Goal: Transaction & Acquisition: Book appointment/travel/reservation

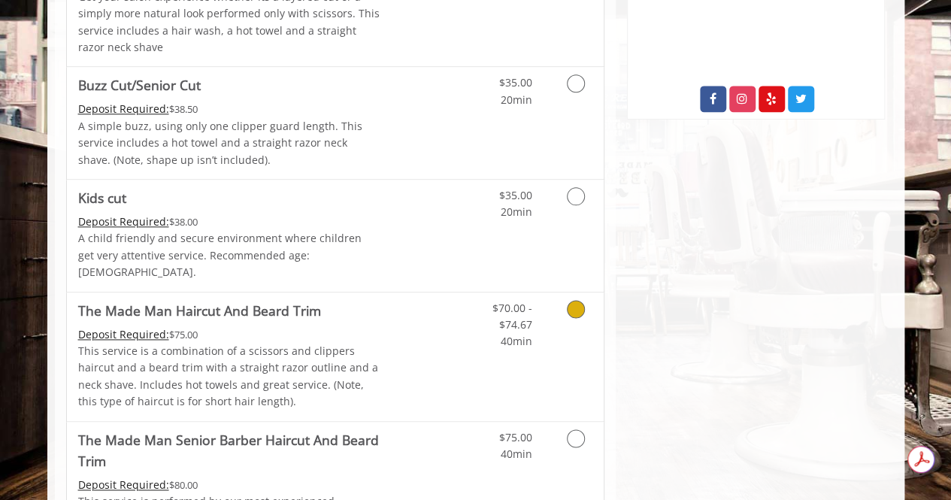
click at [582, 303] on link "Grooming services" at bounding box center [573, 321] width 38 height 58
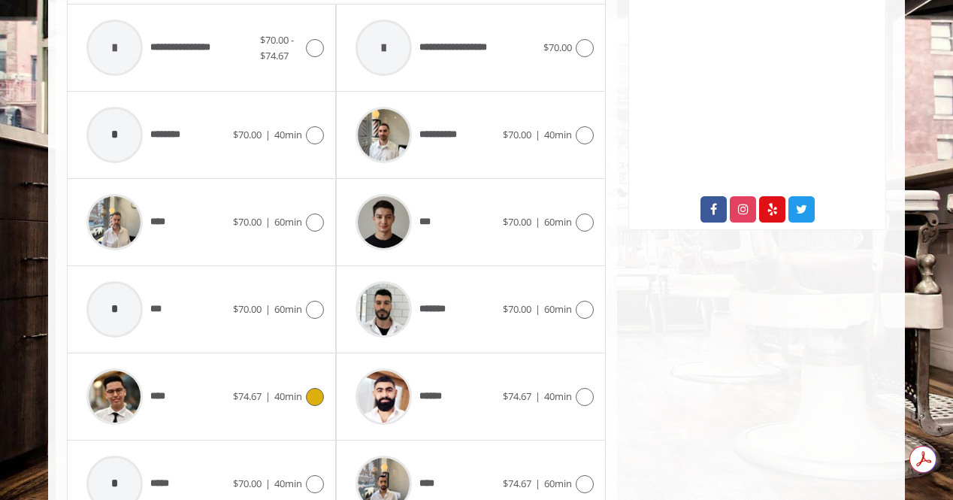
click at [316, 389] on icon at bounding box center [315, 397] width 18 height 18
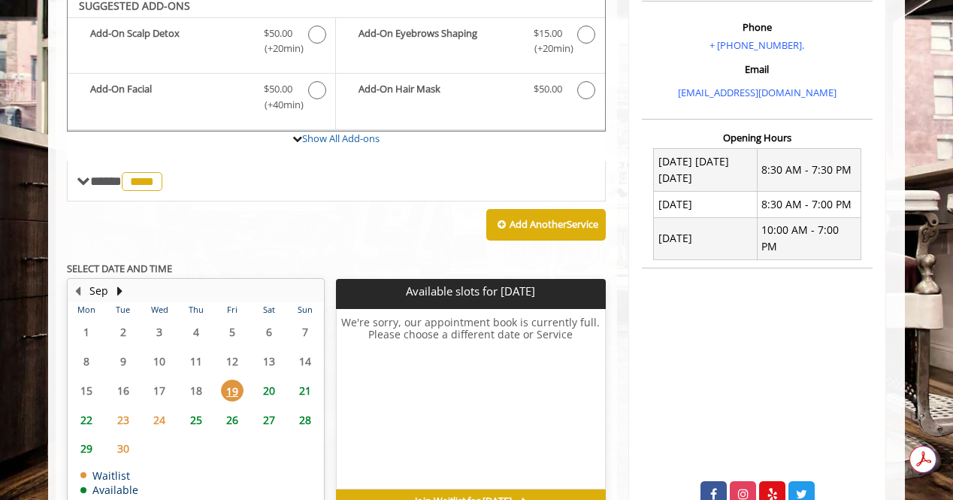
scroll to position [452, 0]
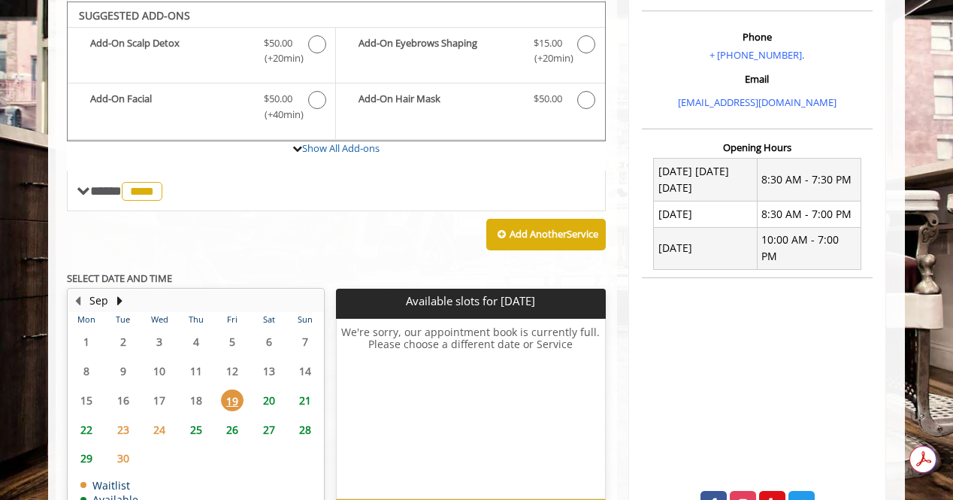
click at [162, 425] on span "24" at bounding box center [159, 430] width 23 height 22
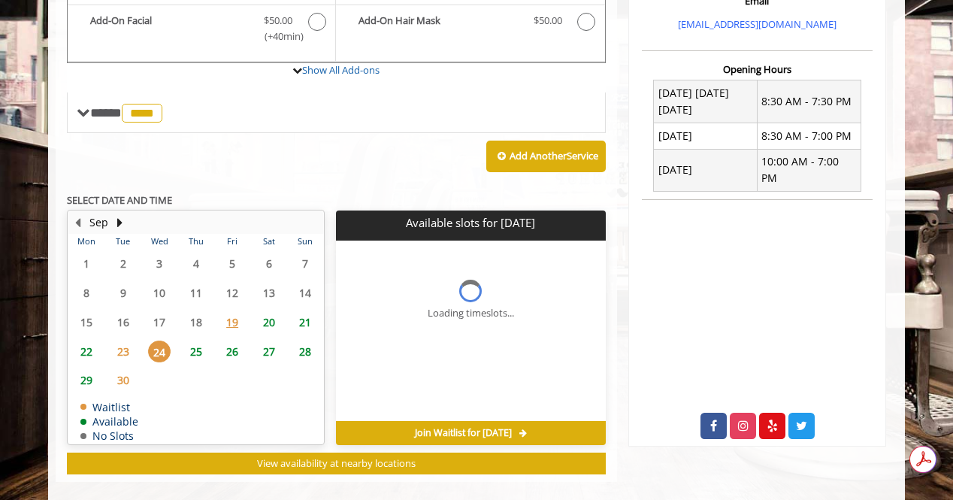
scroll to position [546, 0]
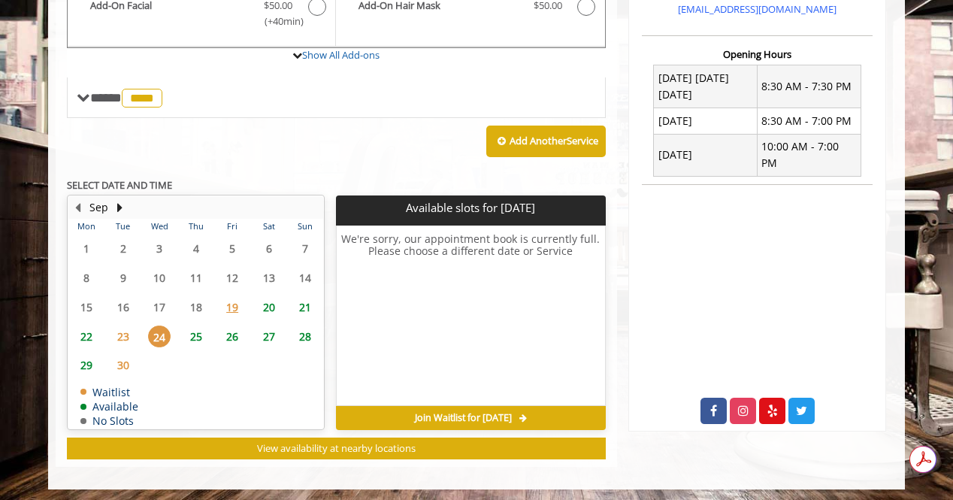
click at [271, 298] on span "20" at bounding box center [269, 307] width 23 height 22
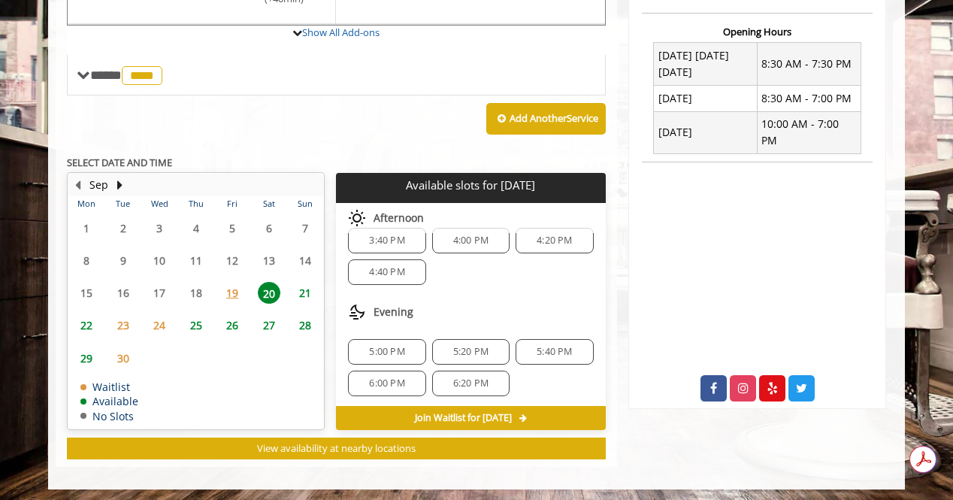
scroll to position [0, 0]
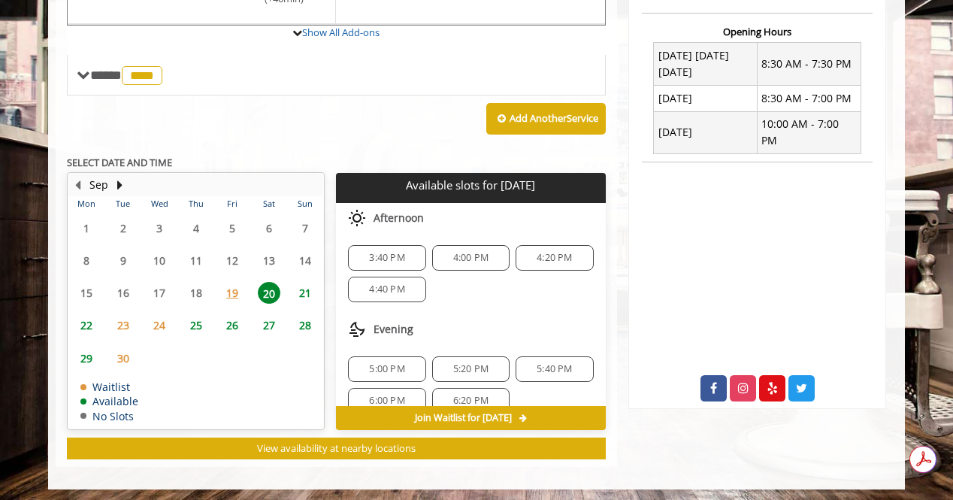
click at [301, 294] on span "21" at bounding box center [305, 293] width 23 height 22
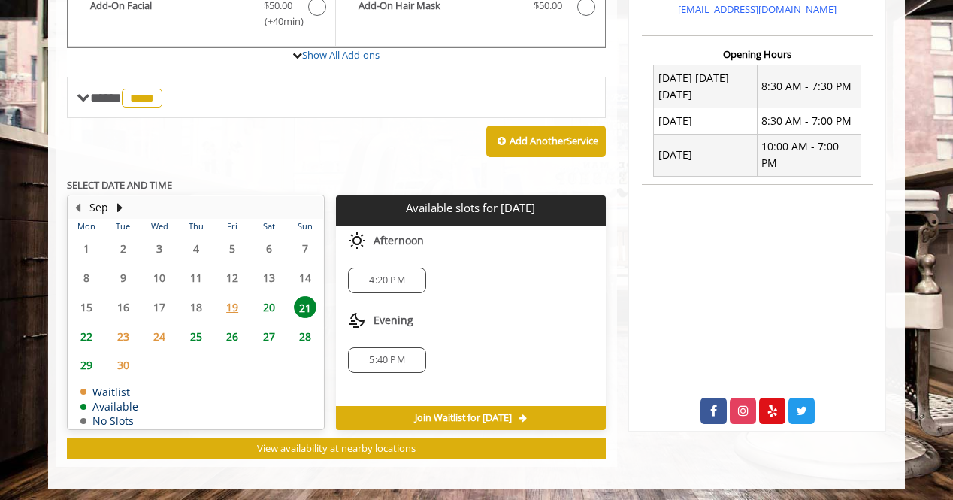
click at [272, 297] on span "20" at bounding box center [269, 307] width 23 height 22
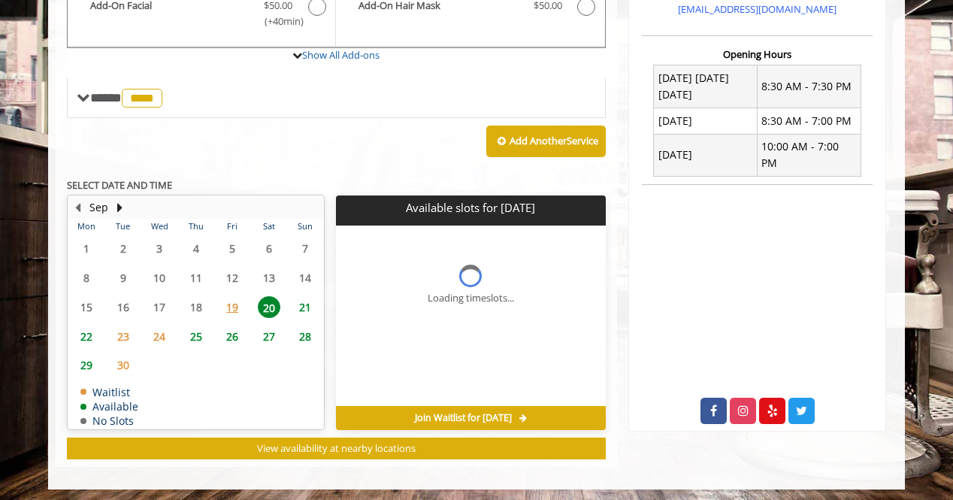
scroll to position [568, 0]
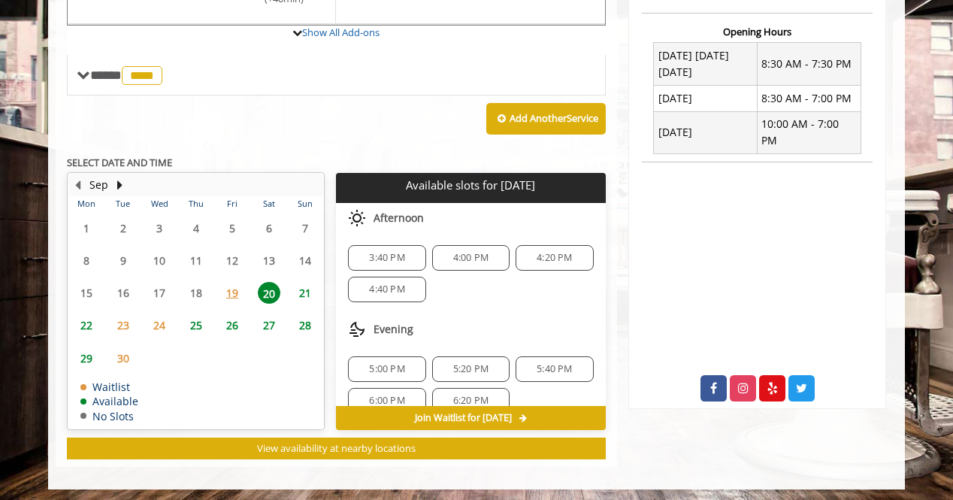
click at [376, 253] on span "3:40 PM" at bounding box center [386, 258] width 35 height 12
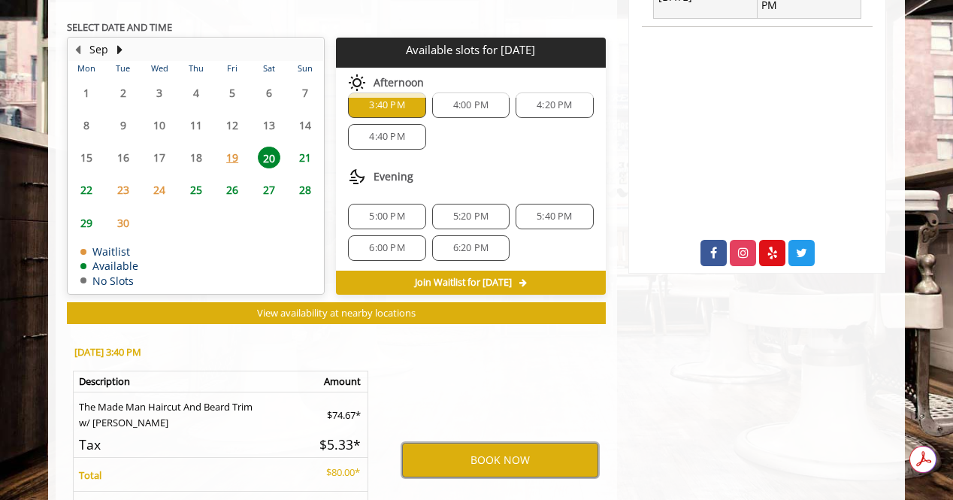
scroll to position [0, 0]
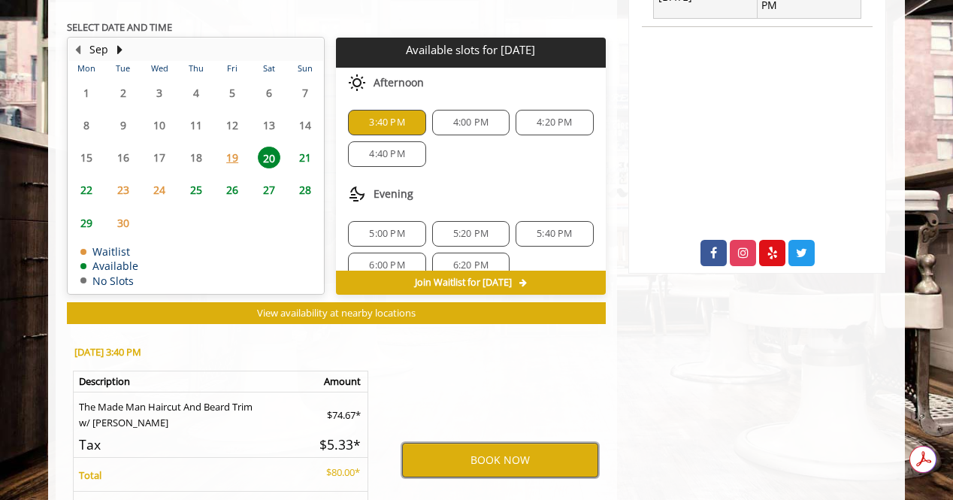
click at [481, 443] on button "BOOK NOW" at bounding box center [500, 460] width 196 height 35
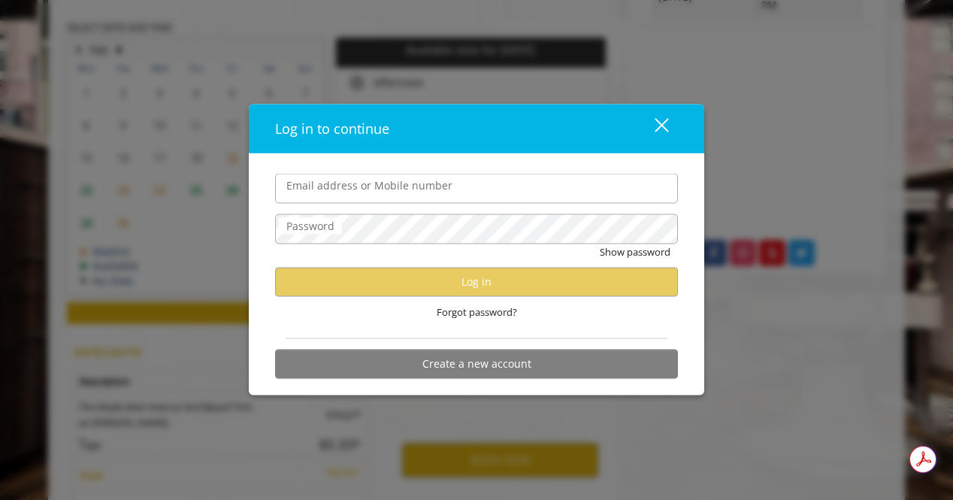
type input "**********"
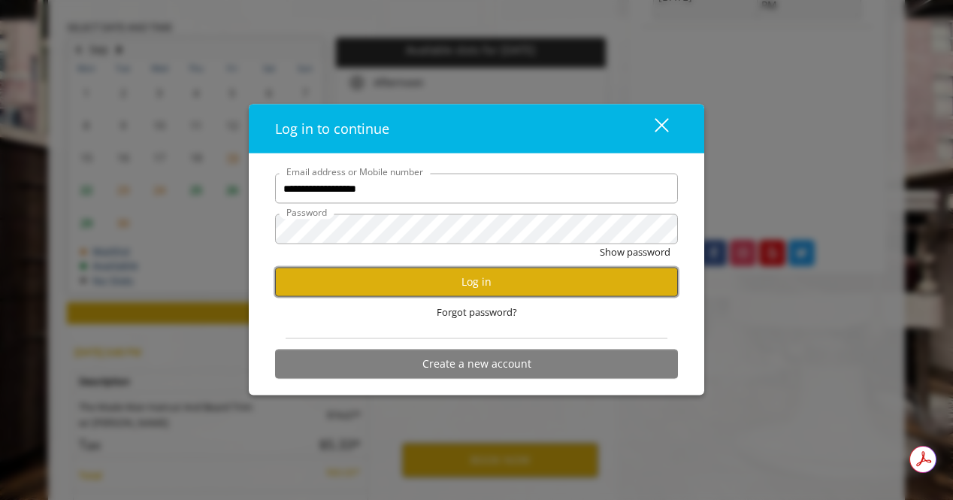
click at [445, 274] on button "Log in" at bounding box center [476, 281] width 403 height 29
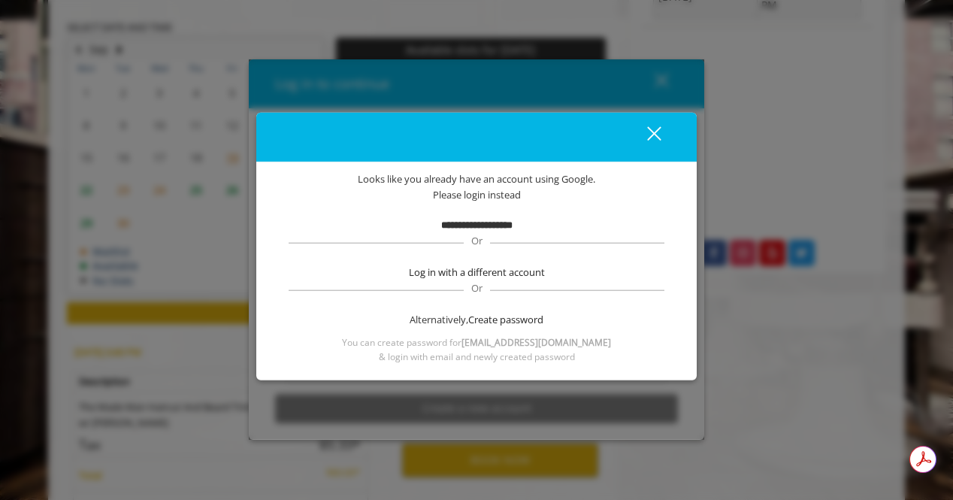
click at [466, 225] on b "**********" at bounding box center [476, 224] width 71 height 10
click at [446, 226] on b "**********" at bounding box center [476, 224] width 71 height 10
click at [650, 134] on div "close" at bounding box center [645, 137] width 30 height 23
